Goal: Task Accomplishment & Management: Use online tool/utility

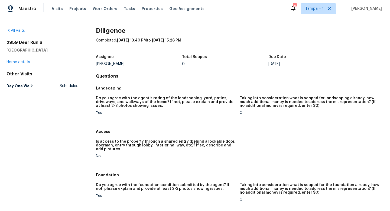
scroll to position [246, 0]
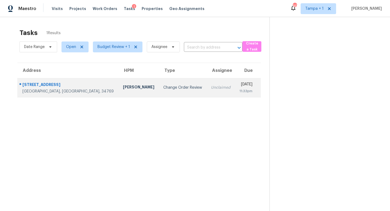
click at [163, 86] on div "Change Order Review" at bounding box center [182, 87] width 39 height 5
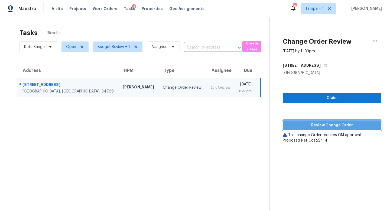
click at [327, 125] on span "Review Change Order" at bounding box center [332, 125] width 90 height 7
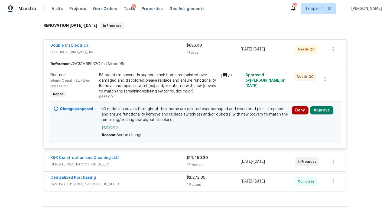
scroll to position [88, 0]
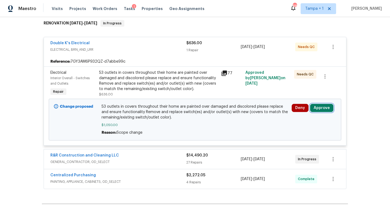
click at [317, 106] on button "Approve" at bounding box center [321, 108] width 23 height 8
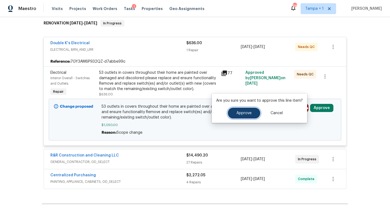
click at [245, 114] on span "Approve" at bounding box center [244, 113] width 15 height 4
